Goal: Task Accomplishment & Management: Manage account settings

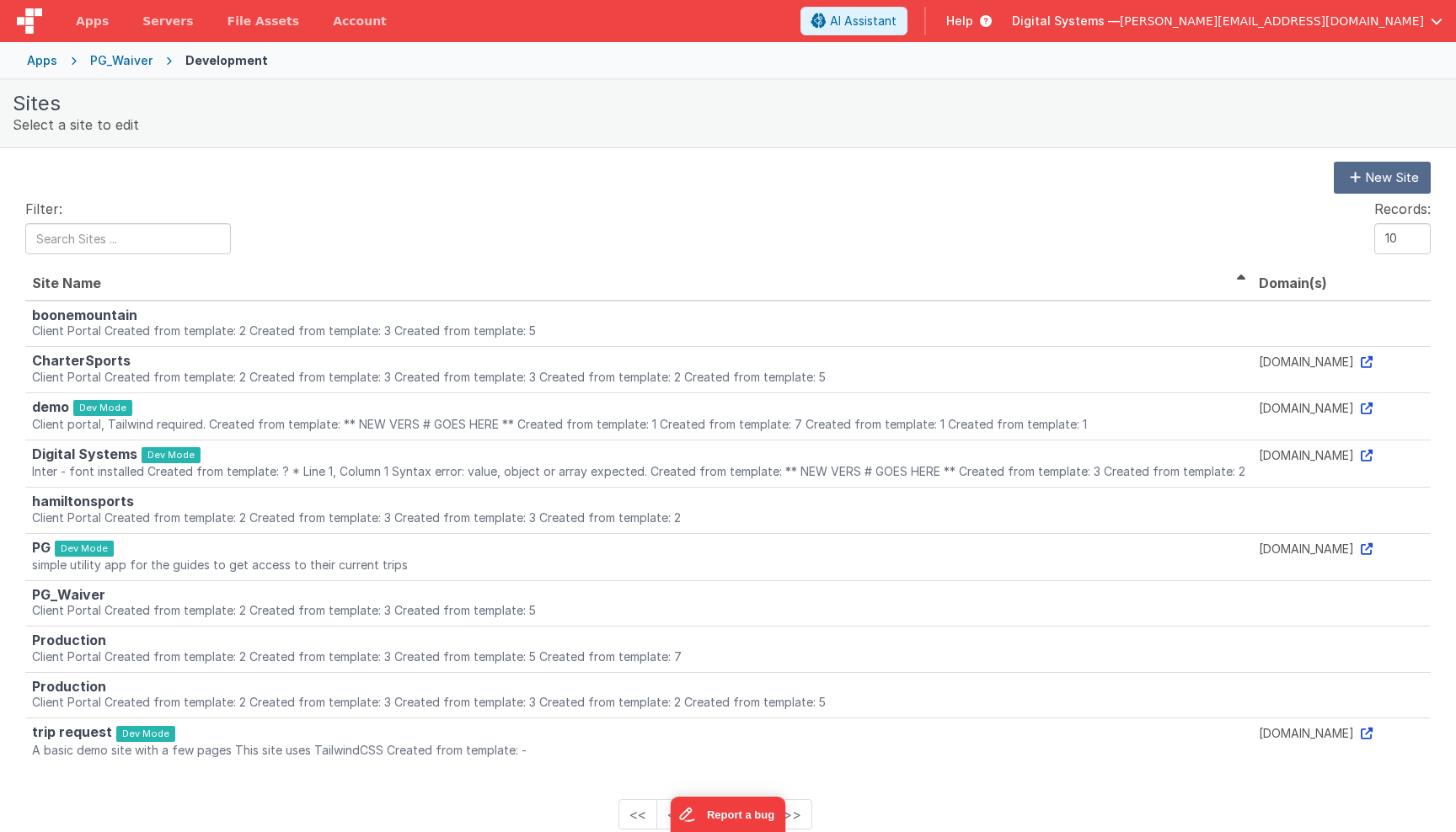
click at [1434, 21] on span "button" at bounding box center [1436, 22] width 12 height 12
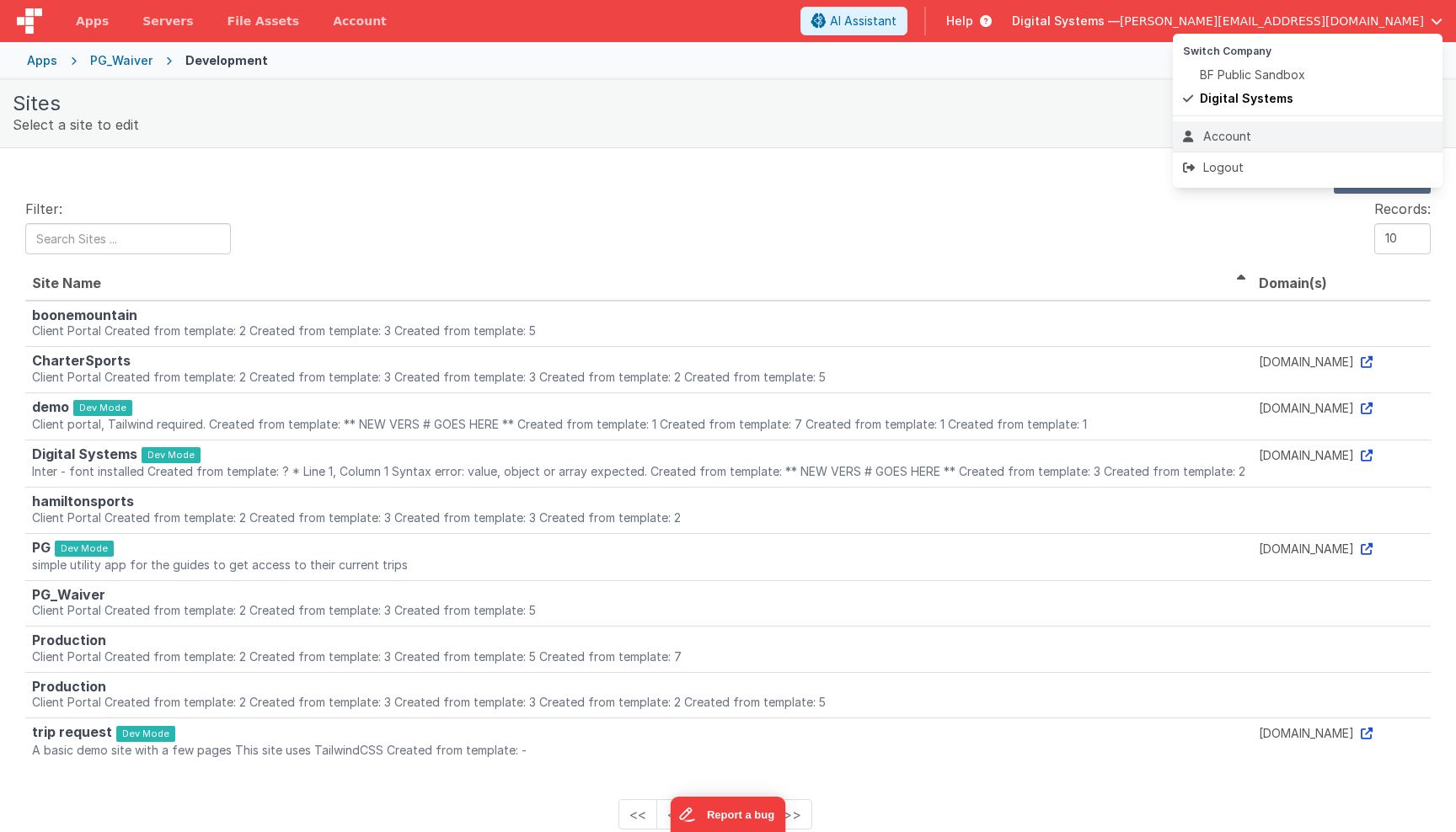
click at [1286, 139] on div "Account" at bounding box center [1307, 136] width 249 height 17
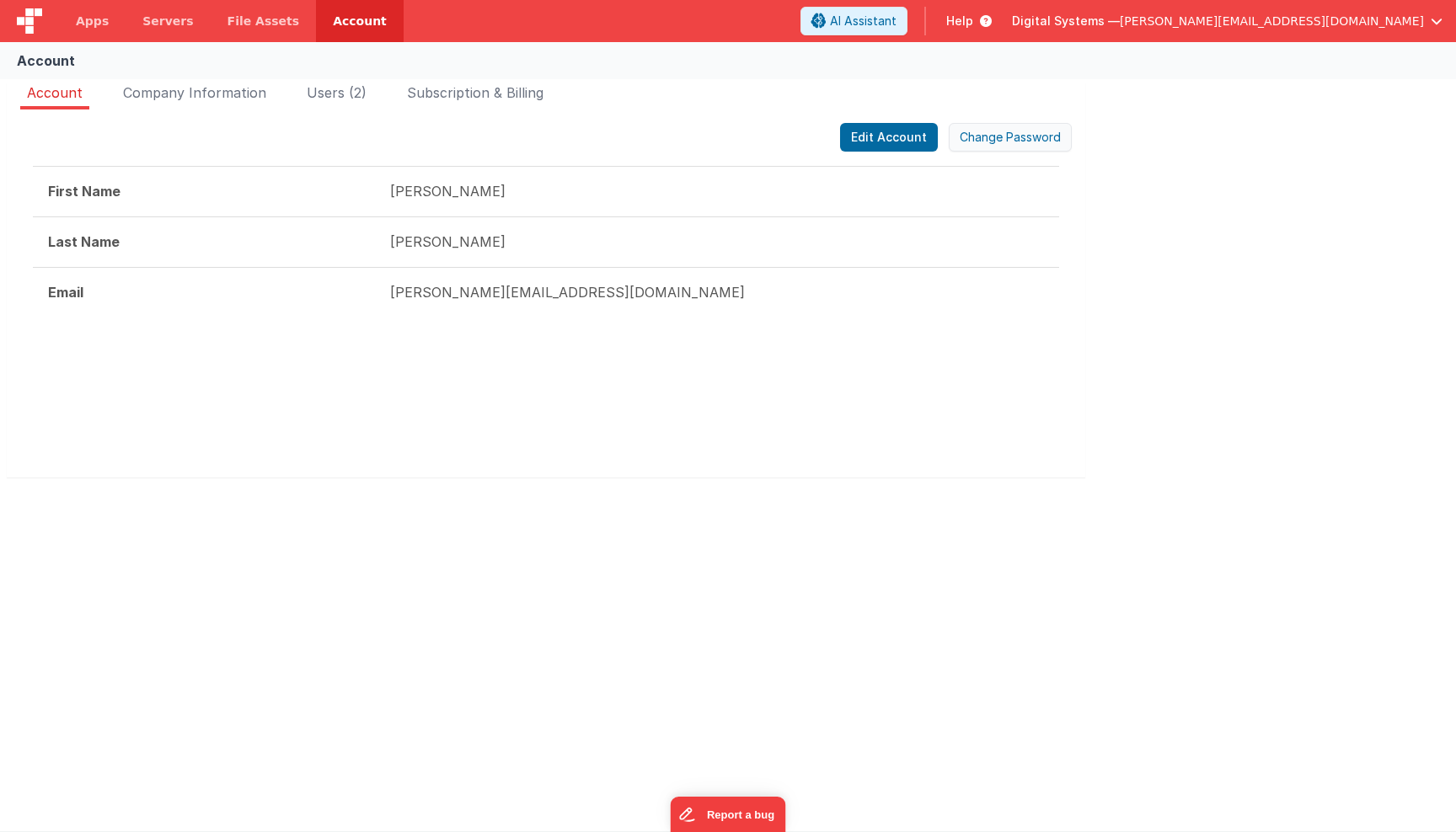
click at [1007, 139] on button "Change Password" at bounding box center [1010, 137] width 123 height 28
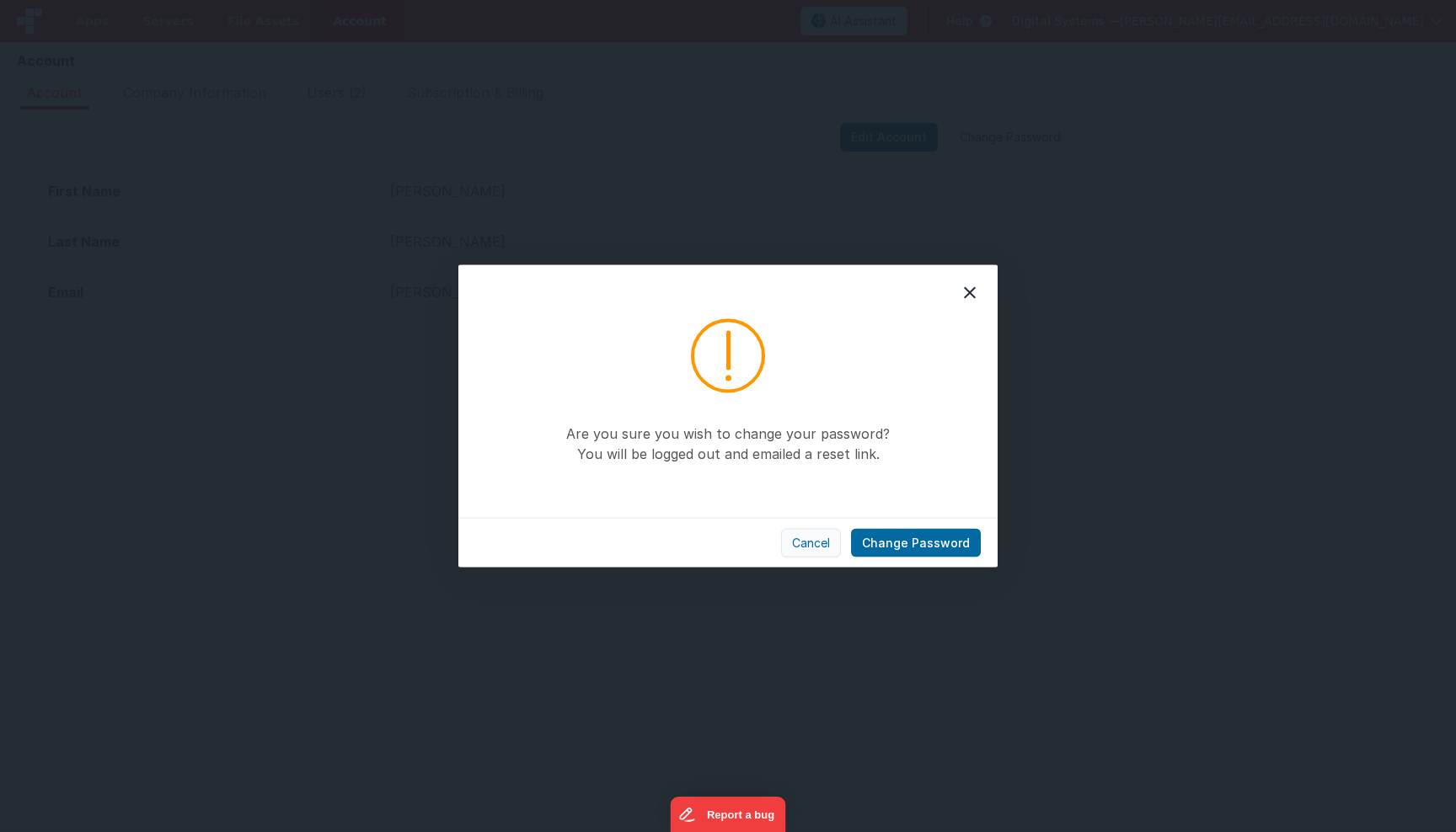
click at [806, 544] on button "Cancel" at bounding box center [811, 543] width 60 height 28
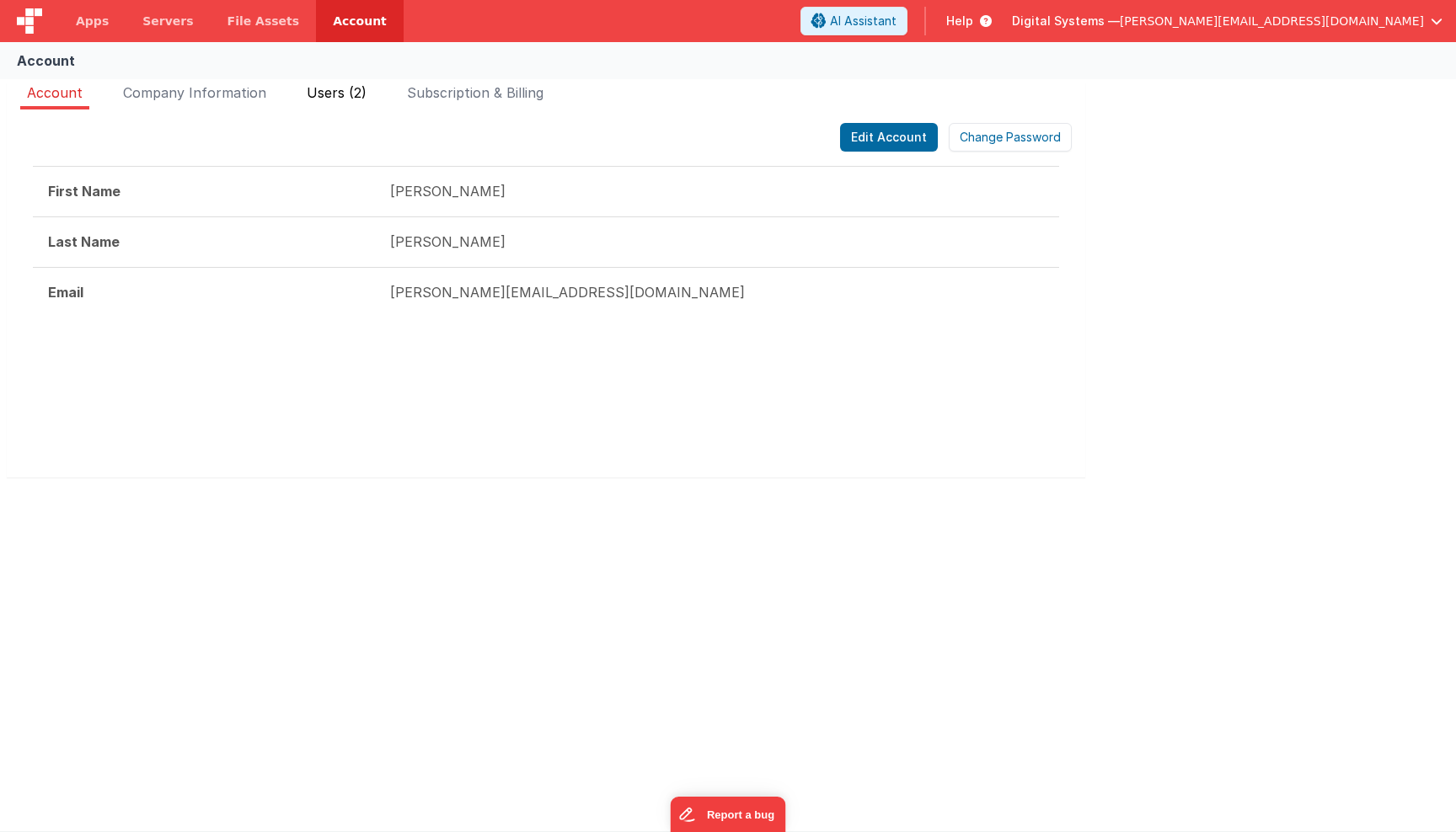
click at [333, 91] on span "Users (2)" at bounding box center [336, 92] width 60 height 17
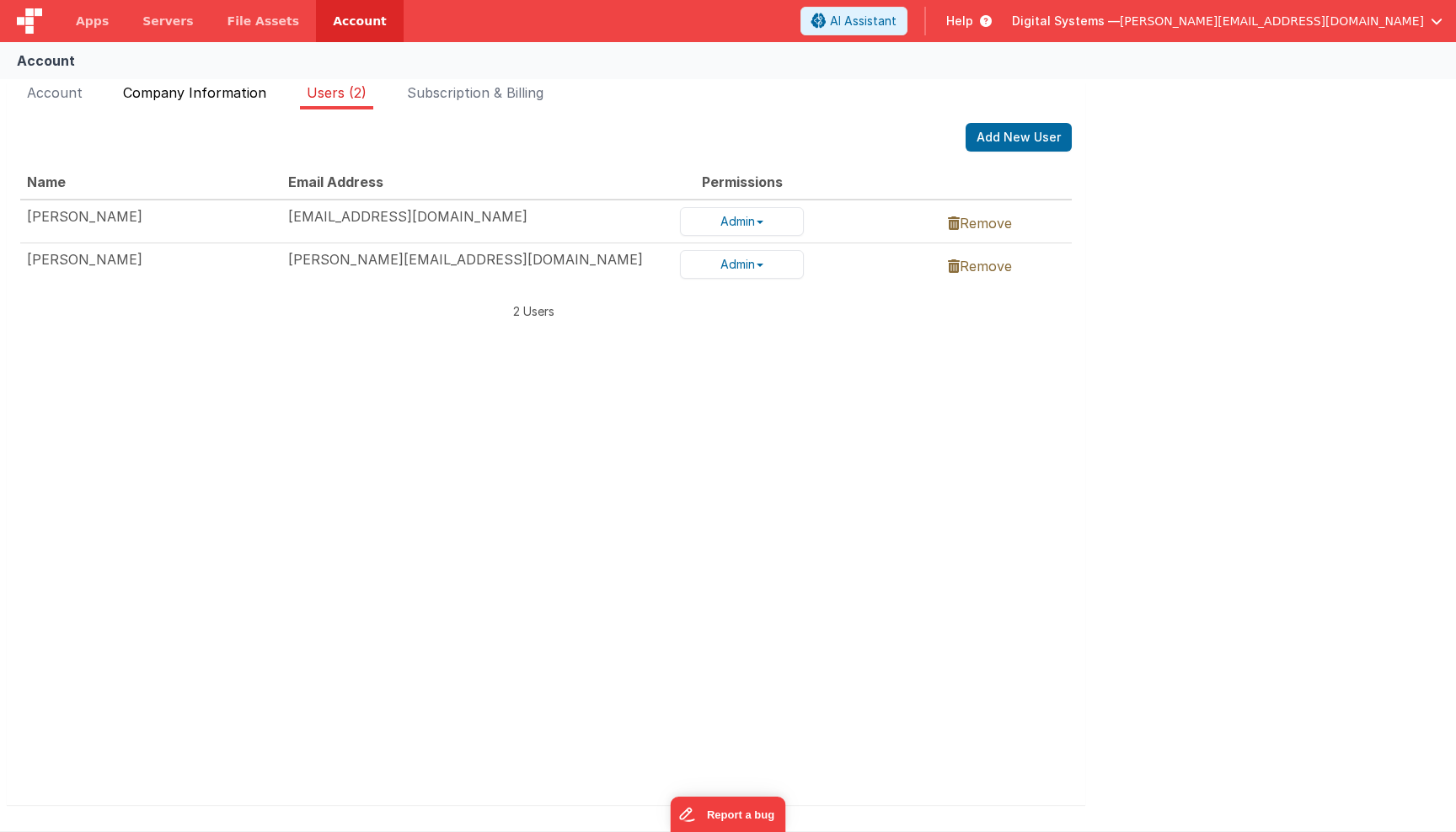
click at [231, 99] on span "Company Information" at bounding box center [195, 92] width 143 height 17
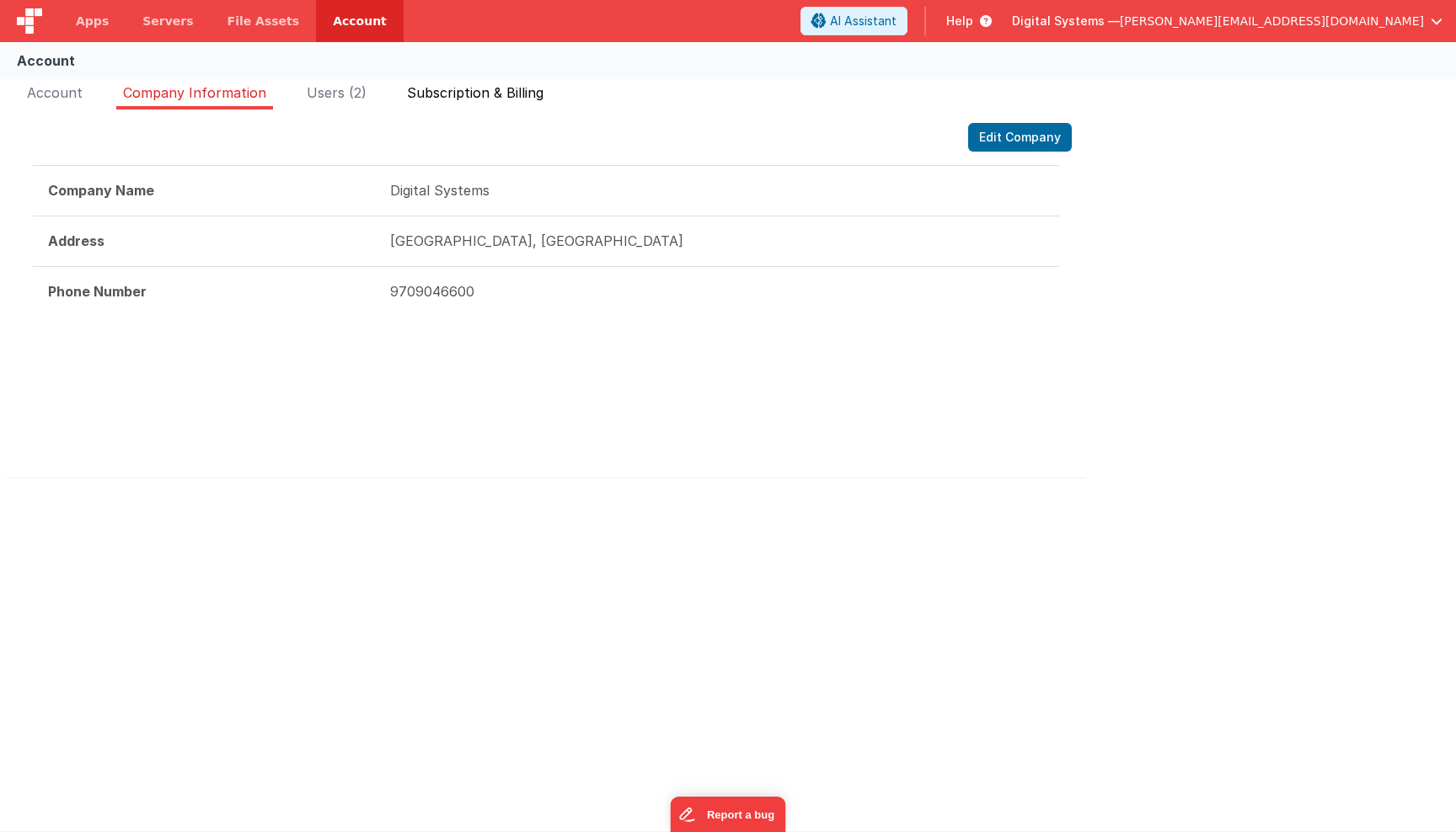
click at [413, 94] on span "Subscription & Billing" at bounding box center [475, 92] width 137 height 17
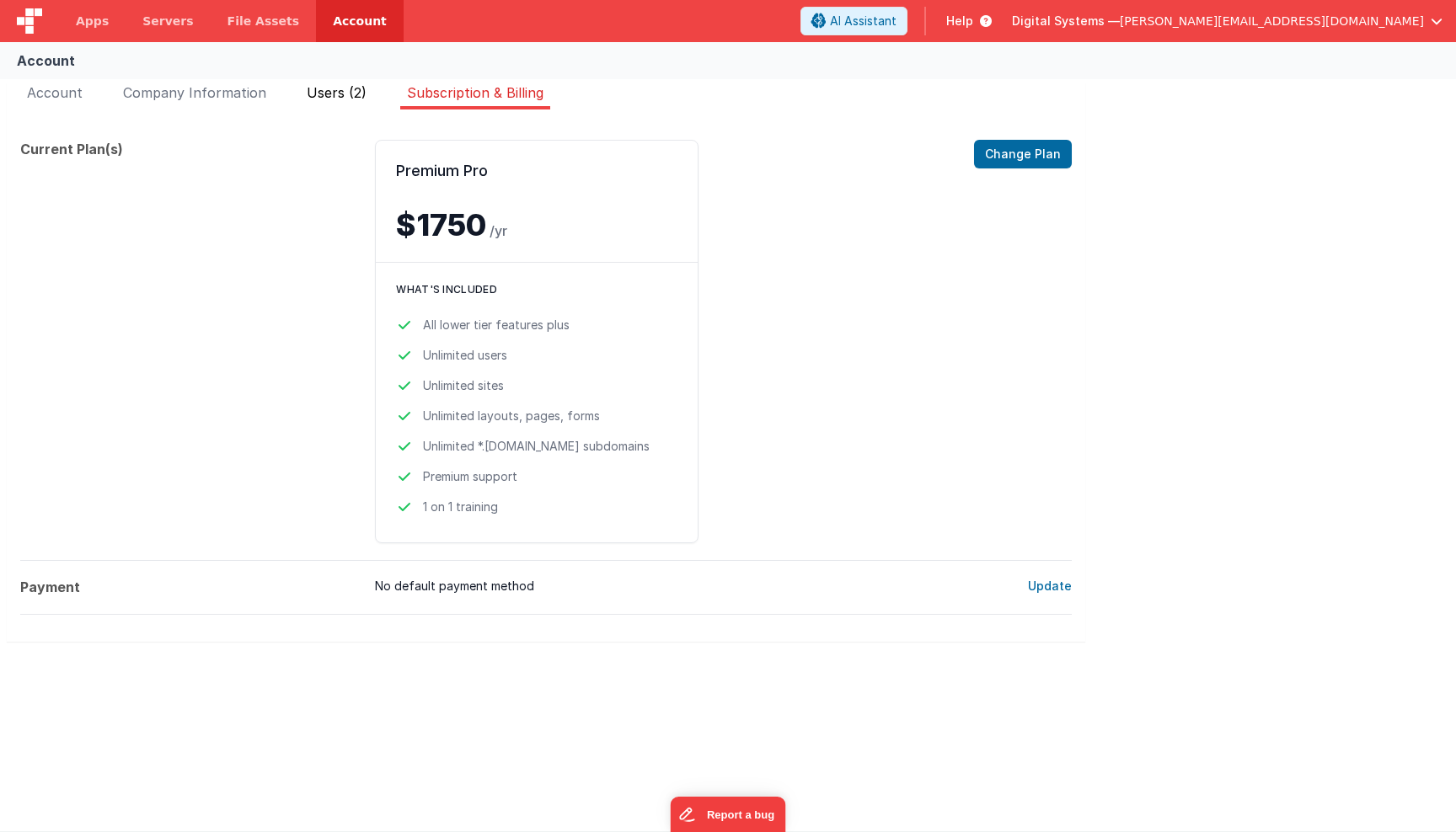
click at [327, 98] on span "Users (2)" at bounding box center [336, 92] width 60 height 17
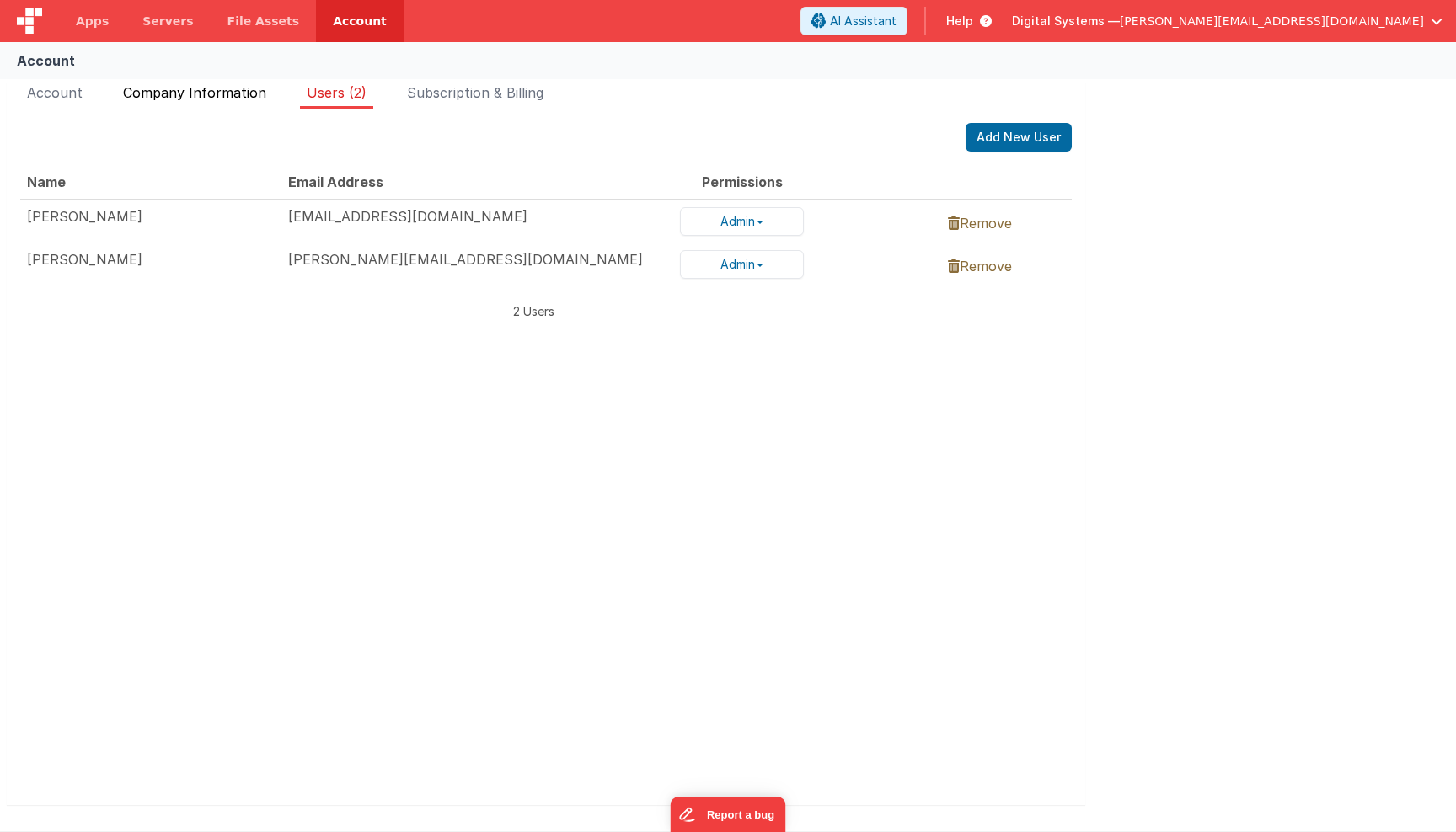
click at [222, 95] on span "Company Information" at bounding box center [195, 92] width 143 height 17
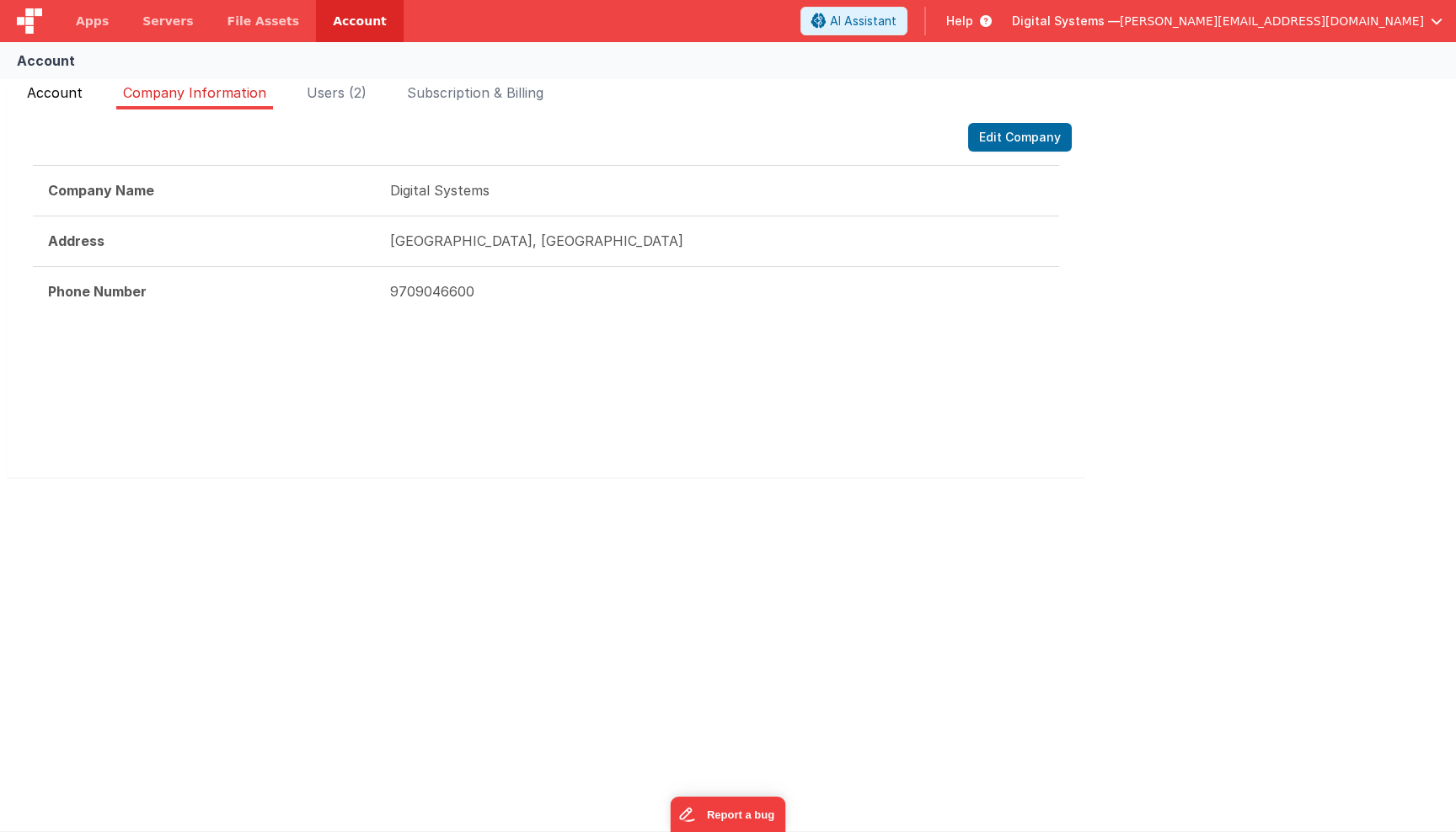
click at [58, 93] on span "Account" at bounding box center [55, 92] width 56 height 17
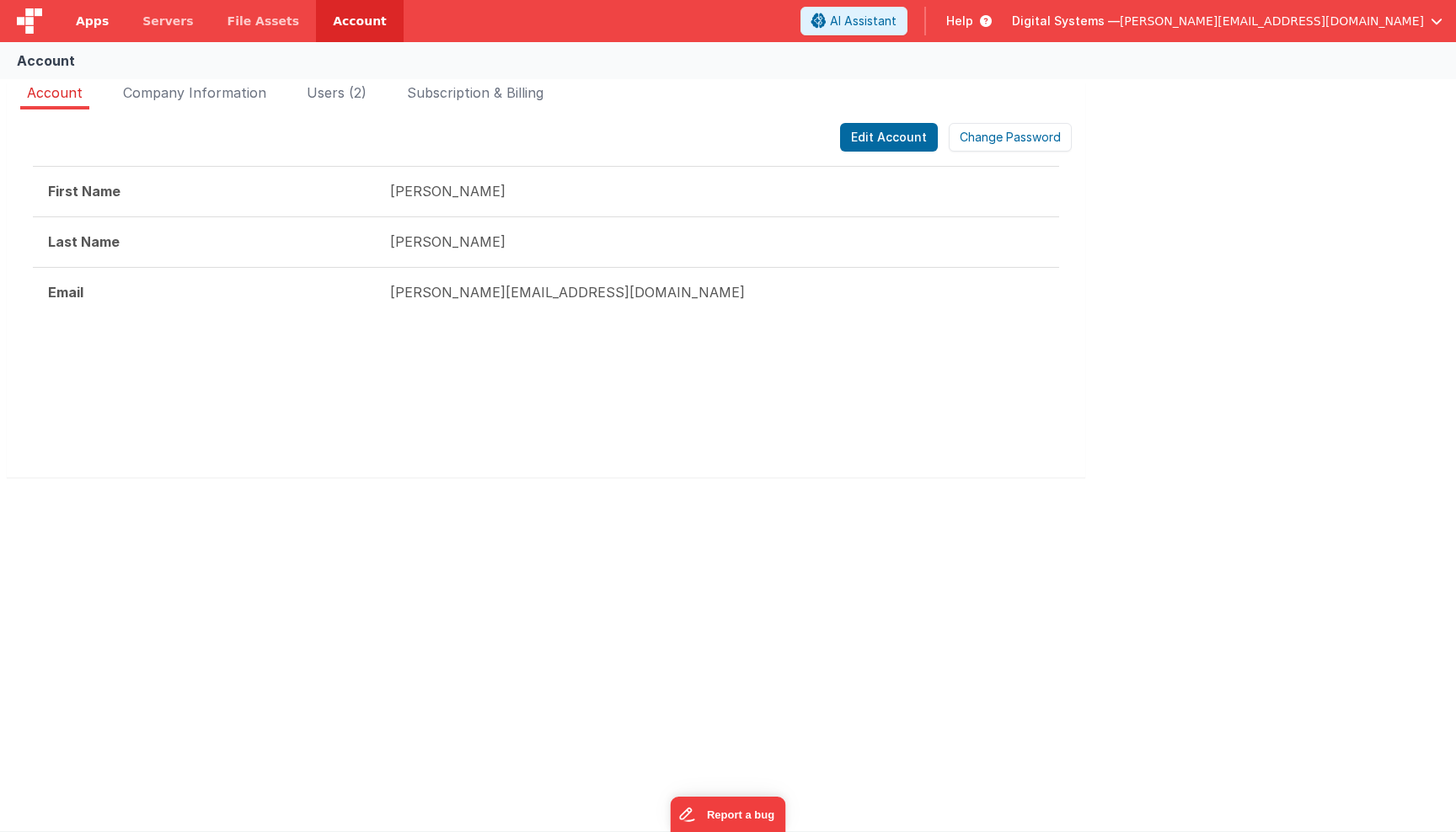
click at [101, 27] on span "Apps" at bounding box center [93, 21] width 33 height 17
